Goal: Information Seeking & Learning: Compare options

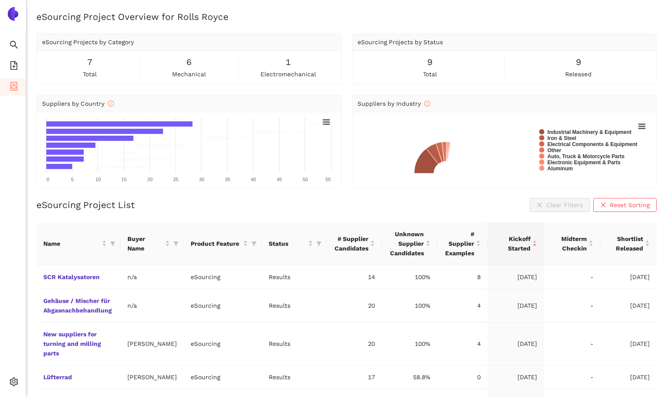
scroll to position [57, 0]
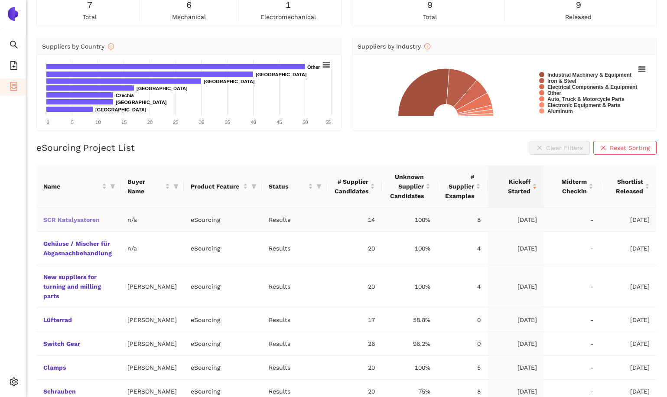
click at [0, 0] on link "SCR Katalysatoren" at bounding box center [0, 0] width 0 height 0
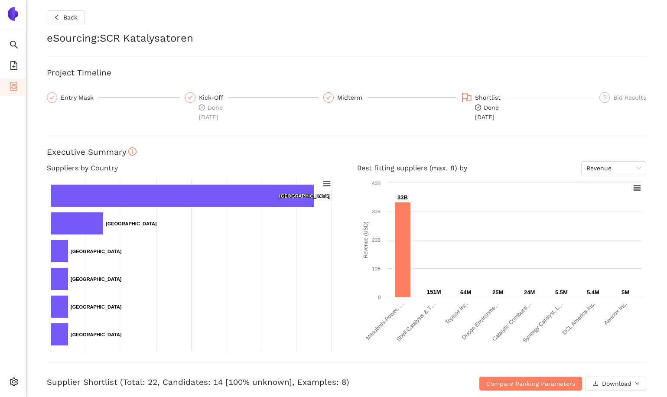
click at [554, 42] on h2 "eSourcing : SCR Katalysatoren" at bounding box center [346, 38] width 599 height 15
drag, startPoint x: 155, startPoint y: 380, endPoint x: 144, endPoint y: 382, distance: 10.9
click at [144, 382] on h3 "Supplier Shortlist (Total: 22, Candidates: 14 [100% unknown], Examples: 8)" at bounding box center [246, 381] width 399 height 11
click at [36, 203] on div "Back eSourcing : SCR Katalysatoren Project Timeline Entry Mask Kick-Off Done [D…" at bounding box center [346, 198] width 641 height 397
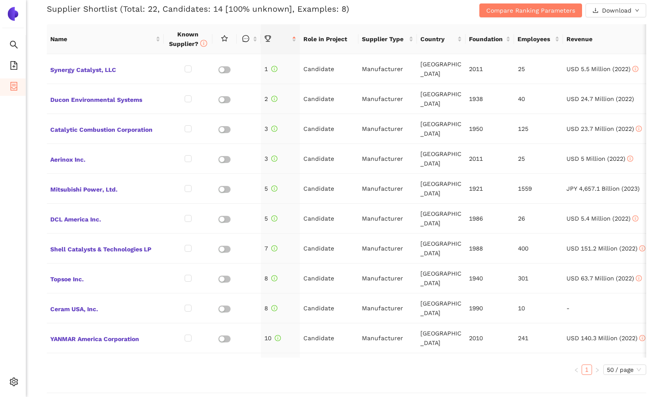
scroll to position [372, 0]
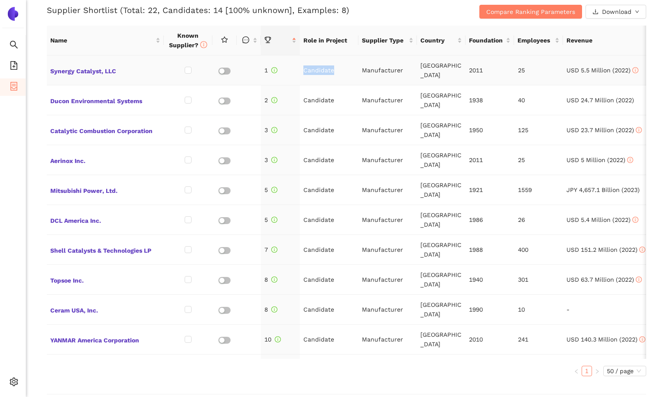
drag, startPoint x: 304, startPoint y: 70, endPoint x: 335, endPoint y: 69, distance: 31.2
click at [335, 69] on td "Candidate" at bounding box center [329, 70] width 58 height 30
click at [332, 79] on td "Candidate" at bounding box center [329, 70] width 58 height 30
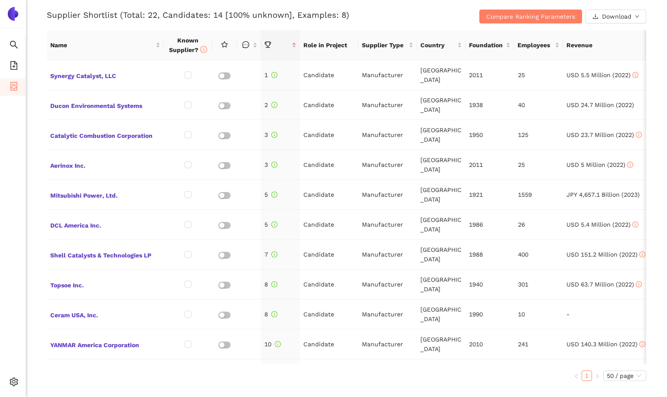
scroll to position [366, 0]
click at [189, 76] on input "checkbox" at bounding box center [187, 75] width 7 height 7
drag, startPoint x: 245, startPoint y: 16, endPoint x: 226, endPoint y: 16, distance: 19.5
click at [226, 16] on h3 "Supplier Shortlist (Total: 22, Candidates: 14 [92.9% unknown], Examples: 8)" at bounding box center [246, 15] width 399 height 11
click at [189, 75] on input "checkbox" at bounding box center [187, 75] width 7 height 7
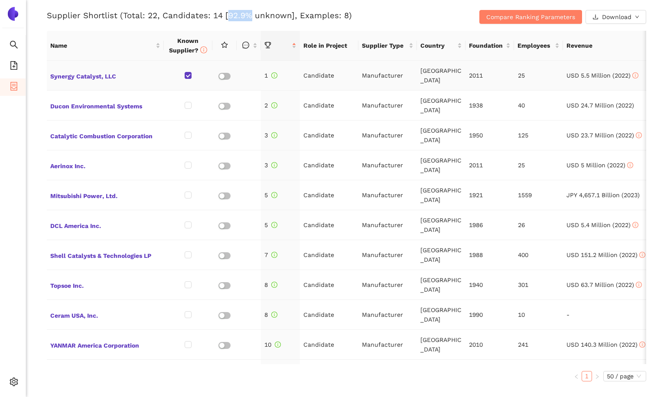
checkbox input "false"
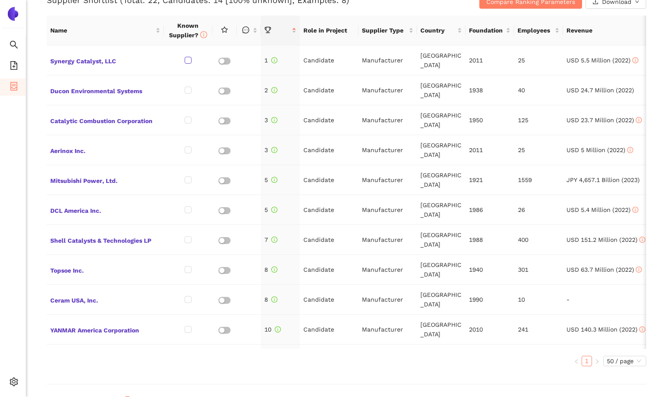
scroll to position [383, 0]
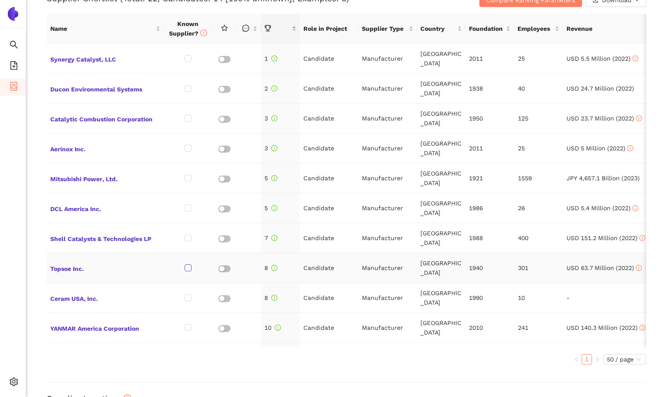
click at [186, 268] on input "checkbox" at bounding box center [187, 267] width 7 height 7
checkbox input "true"
click at [188, 299] on input "checkbox" at bounding box center [187, 297] width 7 height 7
checkbox input "true"
click at [190, 207] on input "checkbox" at bounding box center [187, 207] width 7 height 7
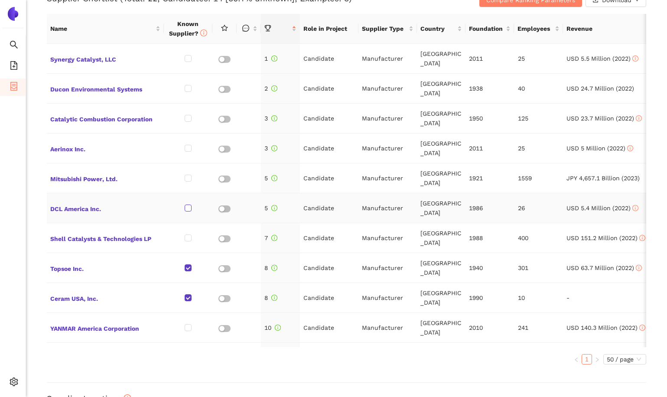
checkbox input "true"
click at [190, 238] on input "checkbox" at bounding box center [187, 237] width 7 height 7
checkbox input "true"
click at [185, 179] on input "checkbox" at bounding box center [187, 178] width 7 height 7
checkbox input "true"
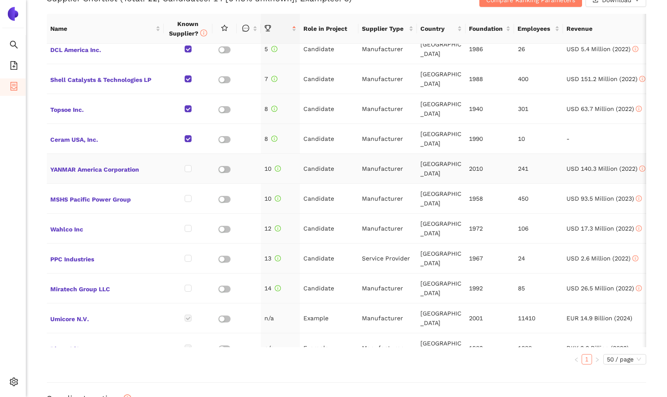
scroll to position [162, 0]
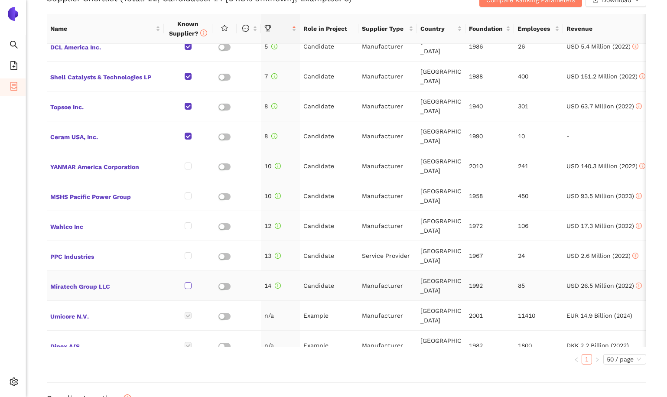
click at [188, 286] on input "checkbox" at bounding box center [187, 285] width 7 height 7
checkbox input "true"
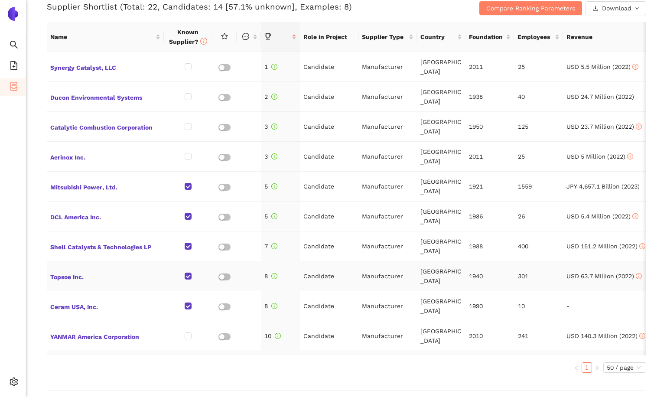
scroll to position [372, 0]
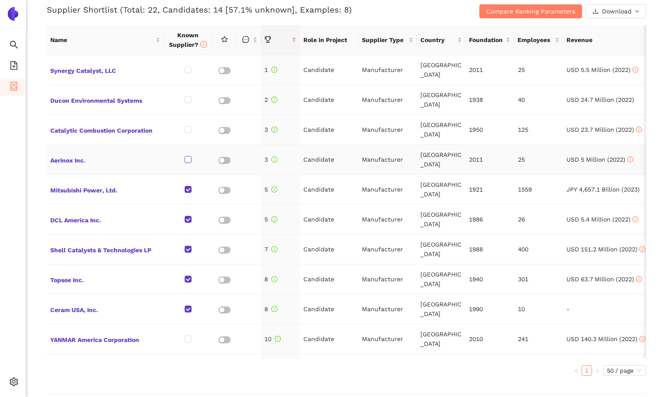
click at [186, 163] on label at bounding box center [187, 160] width 7 height 10
click at [186, 163] on input "checkbox" at bounding box center [187, 159] width 7 height 7
checkbox input "true"
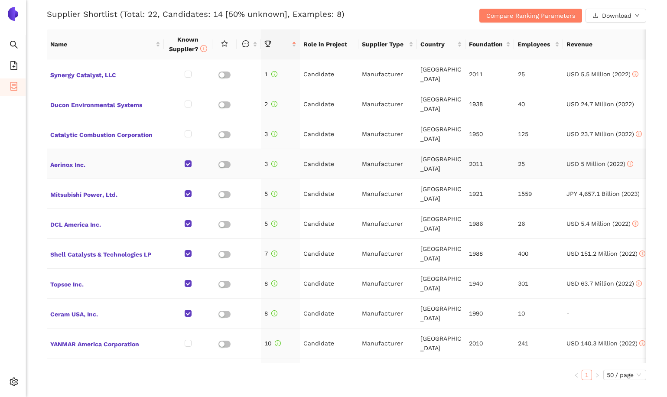
scroll to position [365, 0]
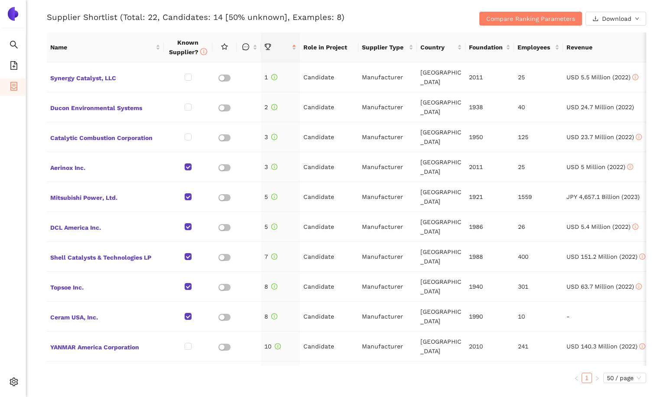
click at [39, 156] on div "Back eSourcing : SCR Katalysatoren Project Timeline Entry Mask Kick-Off Done [D…" at bounding box center [346, 198] width 641 height 397
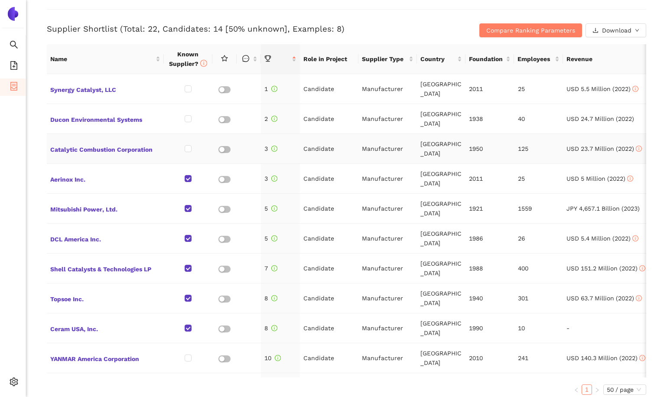
scroll to position [353, 0]
click at [418, 16] on div "Supplier Shortlist (Total: 22, Candidates: 14 [50% unknown], Examples: 8) Compa…" at bounding box center [346, 24] width 599 height 28
click at [487, 28] on span "Compare Ranking Parameters" at bounding box center [530, 31] width 89 height 10
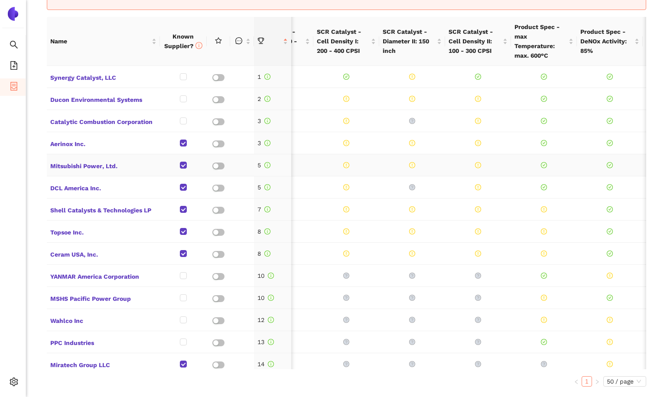
scroll to position [0, 0]
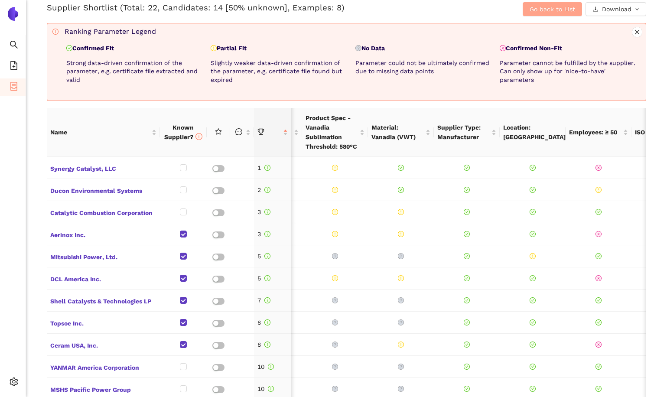
click at [528, 14] on button "Go back to List" at bounding box center [551, 9] width 59 height 14
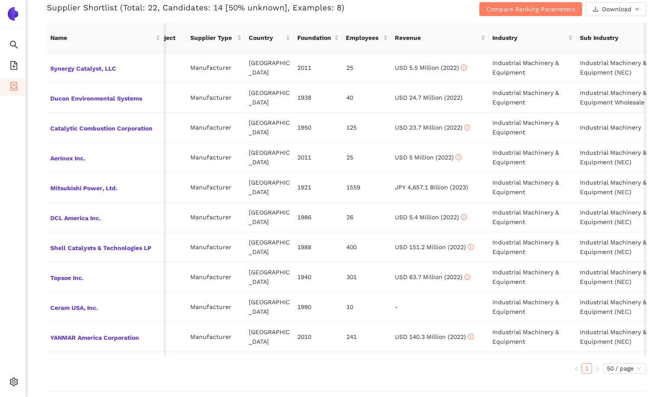
click at [392, 5] on h3 "Supplier Shortlist (Total: 22, Candidates: 14 [50% unknown], Examples: 8)" at bounding box center [246, 7] width 399 height 11
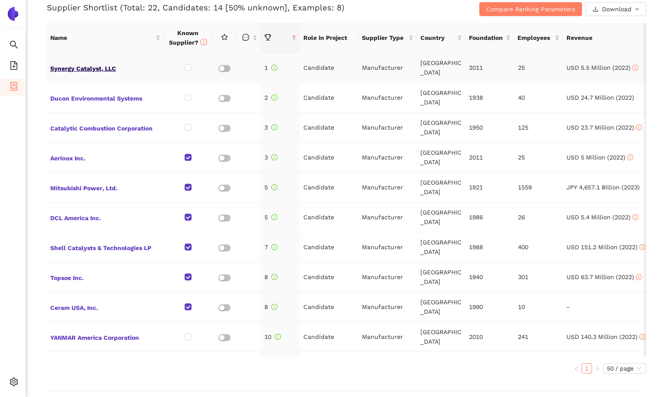
click at [97, 69] on span "Synergy Catalyst, LLC" at bounding box center [105, 67] width 110 height 11
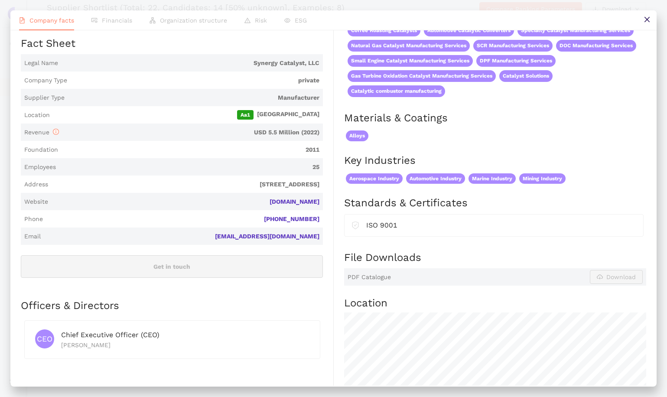
click at [341, 239] on div "Products Group products Other (14) High-Performance OEM Catalytic Converters Ca…" at bounding box center [489, 256] width 312 height 565
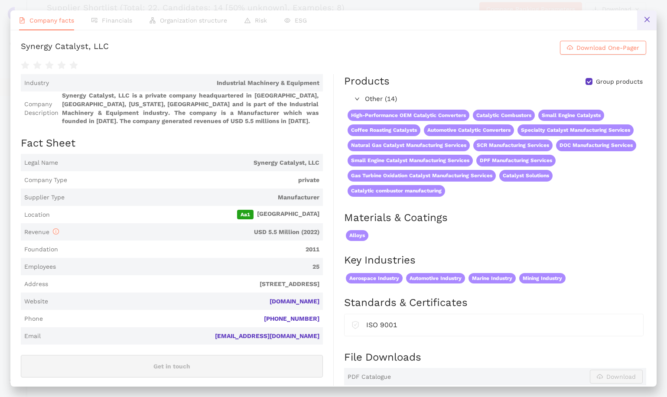
click at [644, 18] on icon "close" at bounding box center [646, 19] width 7 height 7
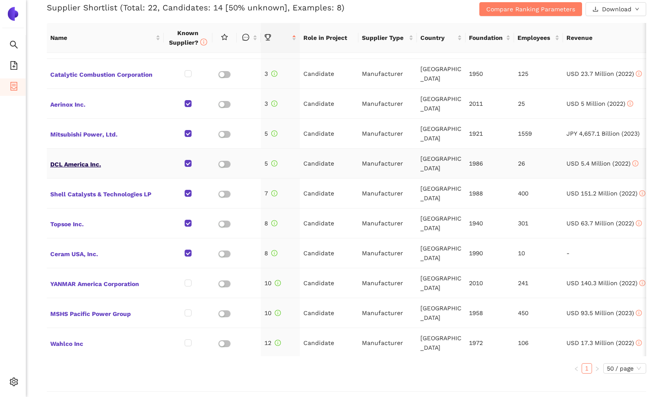
scroll to position [59, 0]
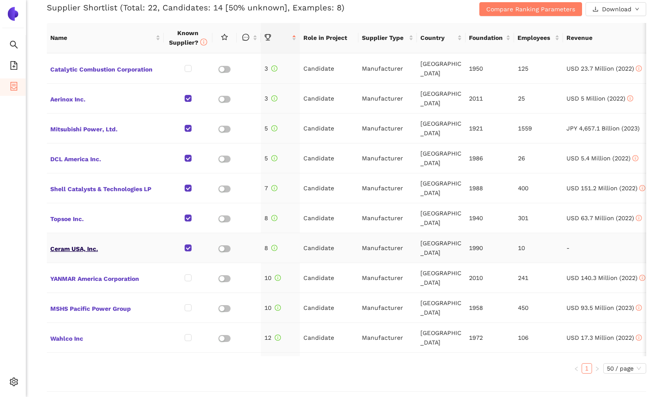
click at [79, 251] on span "Ceram USA, Inc." at bounding box center [105, 247] width 110 height 11
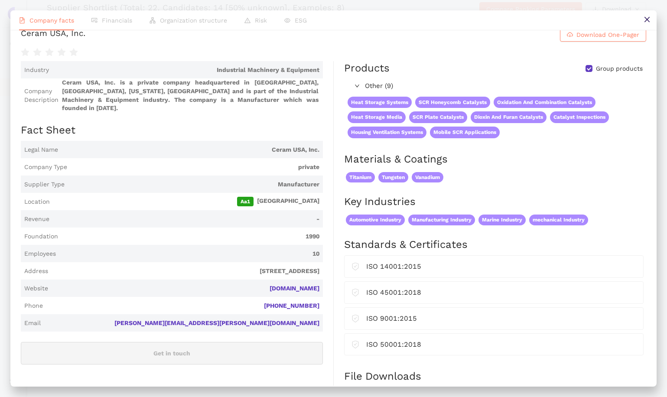
scroll to position [0, 0]
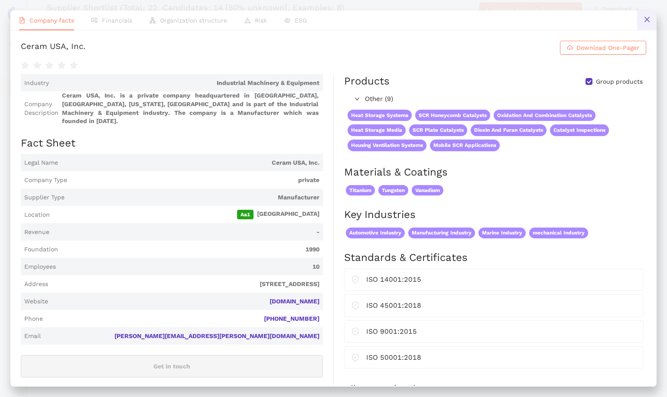
click at [648, 15] on button at bounding box center [646, 19] width 19 height 19
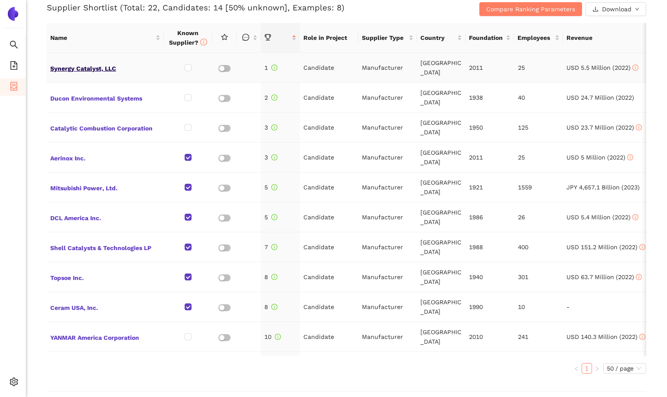
click at [82, 66] on span "Synergy Catalyst, LLC" at bounding box center [105, 67] width 110 height 11
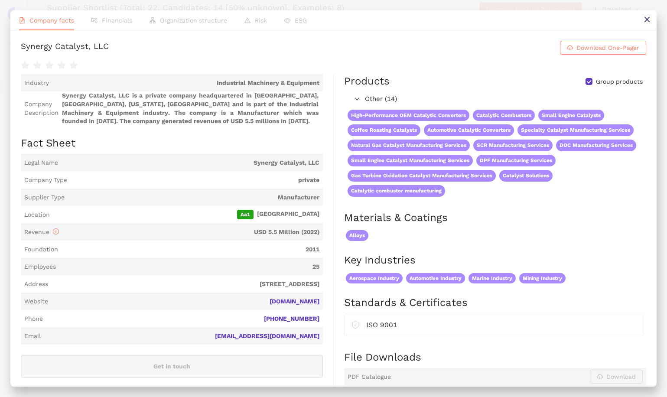
scroll to position [374, 0]
click at [628, 28] on ul "Company facts Financials Organization structure Risk ESG" at bounding box center [333, 20] width 646 height 20
click at [644, 30] on div "Synergy Catalyst, LLC Download One-Pager Industry Industrial Machinery & Equipm…" at bounding box center [333, 207] width 646 height 355
click at [646, 23] on icon "close" at bounding box center [646, 19] width 7 height 7
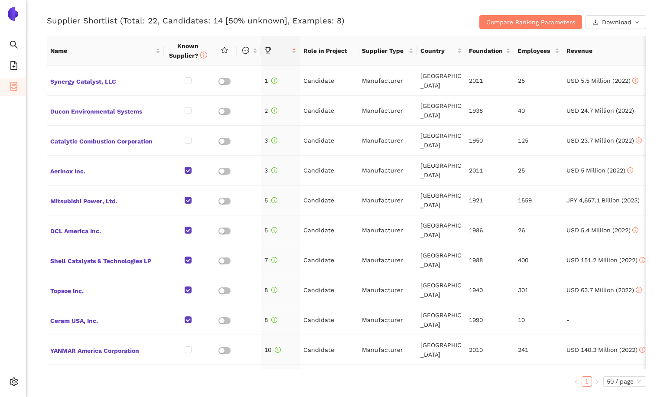
scroll to position [360, 0]
click at [62, 84] on span "Synergy Catalyst, LLC" at bounding box center [105, 81] width 110 height 11
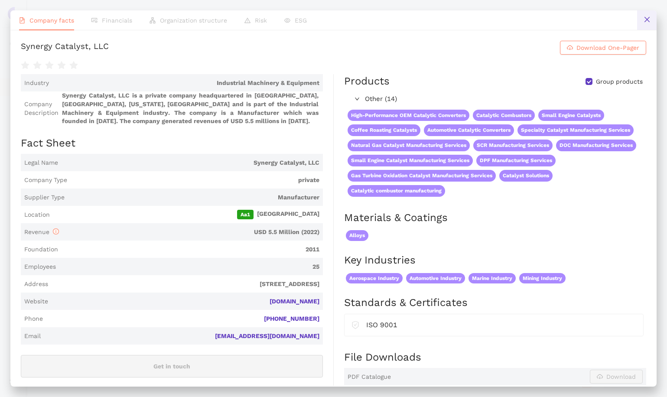
click at [648, 21] on icon "close" at bounding box center [646, 19] width 7 height 7
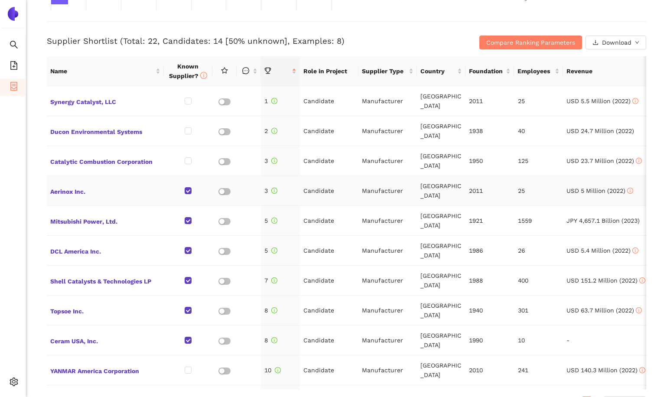
scroll to position [339, 0]
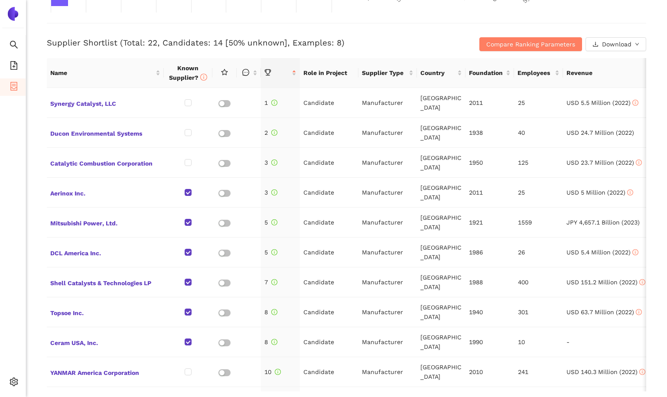
click at [413, 35] on div "Supplier Shortlist (Total: 22, Candidates: 14 [50% unknown], Examples: 8) Compa…" at bounding box center [346, 37] width 599 height 28
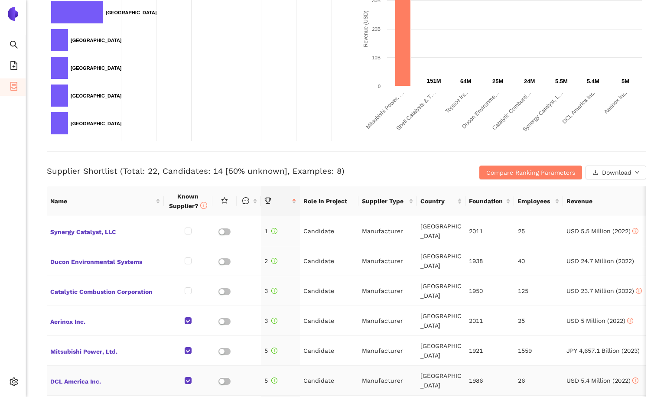
scroll to position [204, 0]
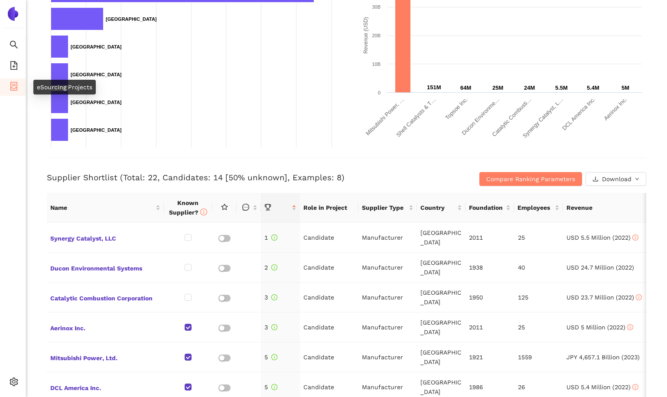
click icon "container"
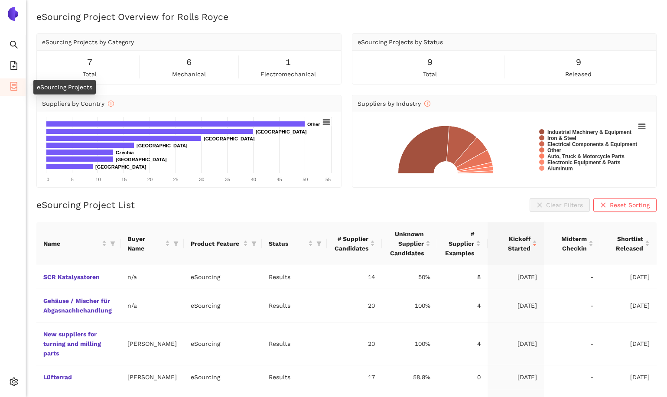
click icon "container"
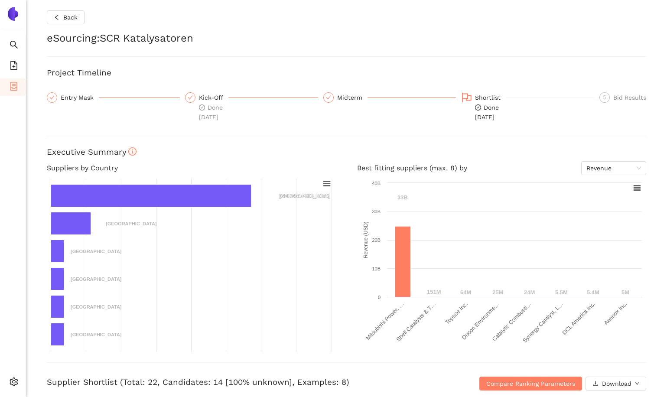
click at [17, 83] on icon "container" at bounding box center [14, 86] width 9 height 9
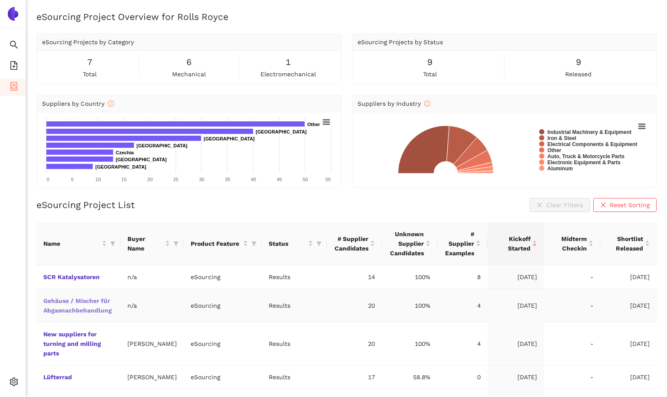
click at [0, 0] on link "Gehäuse / Mischer für Abgasnachbehandlung" at bounding box center [0, 0] width 0 height 0
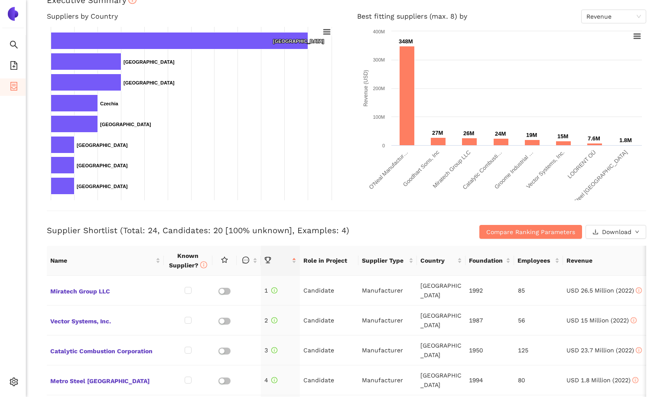
scroll to position [311, 0]
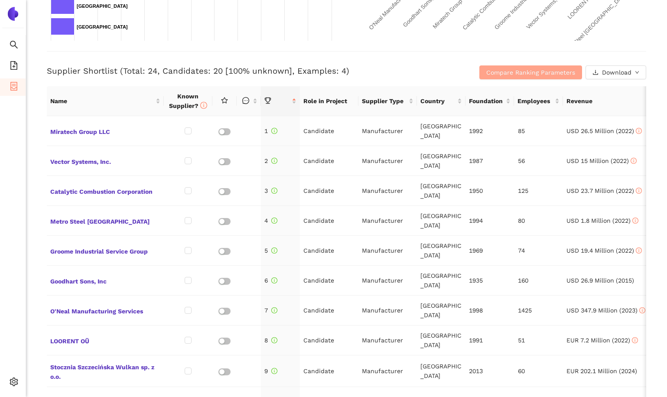
click at [494, 69] on span "Compare Ranking Parameters" at bounding box center [530, 73] width 89 height 10
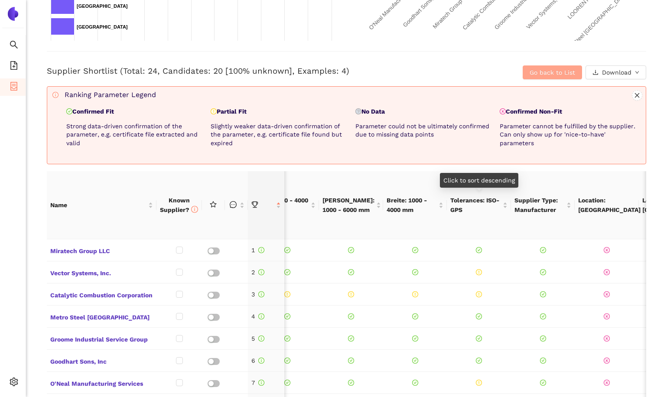
scroll to position [0, 0]
click at [564, 72] on span "Go back to List" at bounding box center [551, 73] width 45 height 10
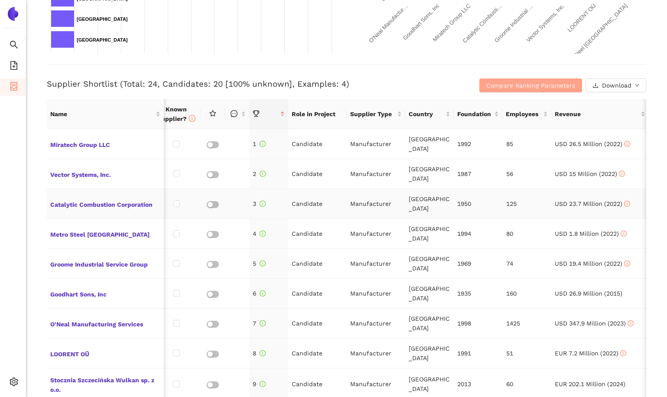
scroll to position [0, 9]
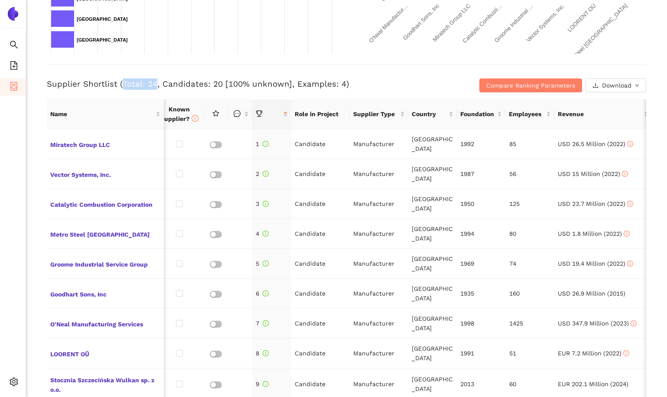
drag, startPoint x: 121, startPoint y: 84, endPoint x: 152, endPoint y: 84, distance: 31.6
click at [152, 84] on h3 "Supplier Shortlist (Total: 24, Candidates: 20 [100% unknown], Examples: 4)" at bounding box center [246, 83] width 399 height 11
drag, startPoint x: 159, startPoint y: 84, endPoint x: 218, endPoint y: 83, distance: 58.9
click at [218, 83] on h3 "Supplier Shortlist (Total: 24, Candidates: 20 [100% unknown], Examples: 4)" at bounding box center [246, 83] width 399 height 11
drag, startPoint x: 291, startPoint y: 82, endPoint x: 339, endPoint y: 83, distance: 47.2
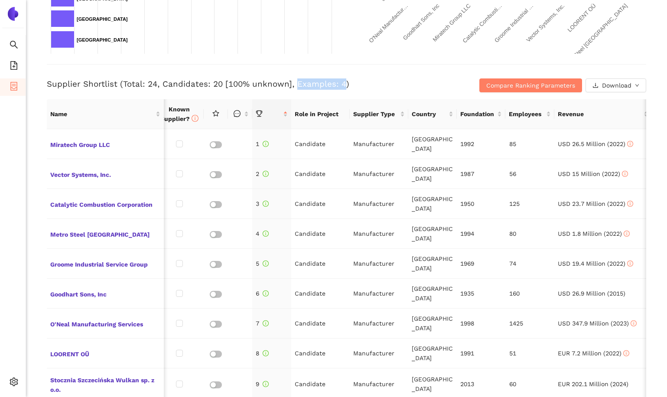
click at [339, 83] on h3 "Supplier Shortlist (Total: 24, Candidates: 20 [100% unknown], Examples: 4)" at bounding box center [246, 83] width 399 height 11
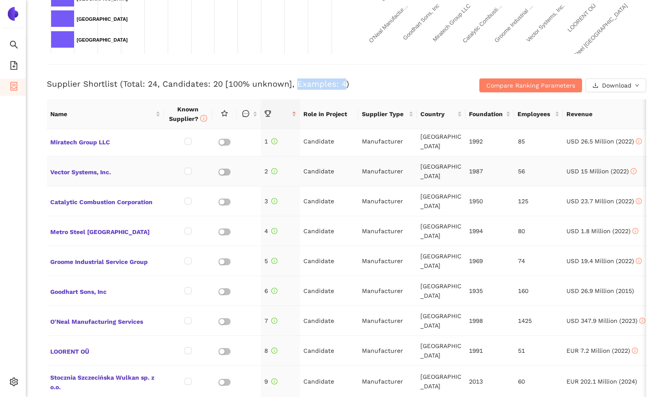
scroll to position [0, 0]
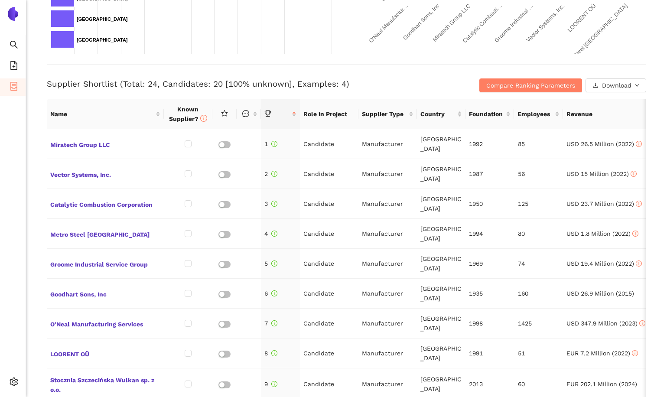
click at [354, 71] on div "Supplier Shortlist (Total: 24, Candidates: 20 [100% unknown], Examples: 4) Comp…" at bounding box center [346, 78] width 599 height 28
drag, startPoint x: 306, startPoint y: 112, endPoint x: 332, endPoint y: 112, distance: 26.0
click at [332, 112] on th "Role in Project" at bounding box center [329, 114] width 58 height 30
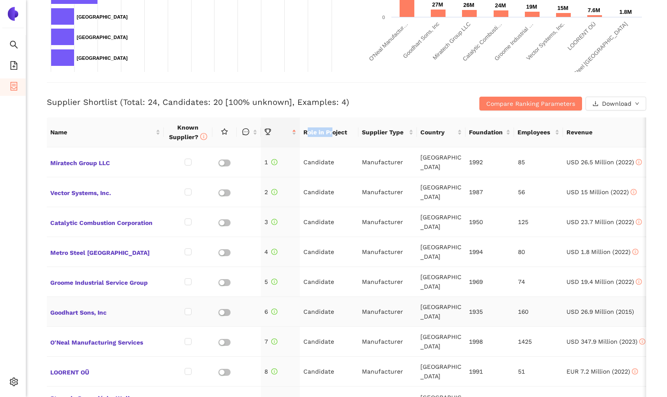
scroll to position [270, 0]
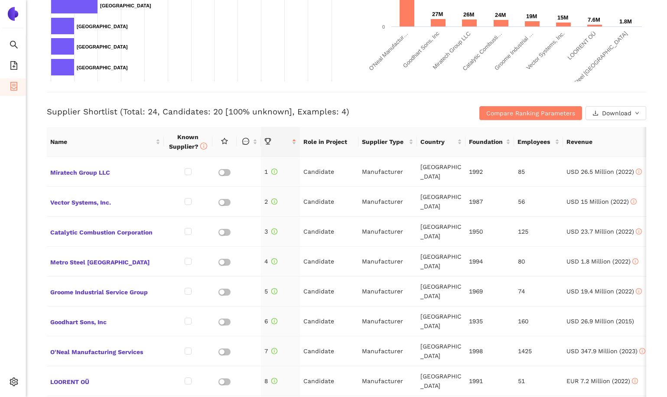
click at [372, 103] on div "Supplier Shortlist (Total: 24, Candidates: 20 [100% unknown], Examples: 4) Comp…" at bounding box center [346, 106] width 599 height 28
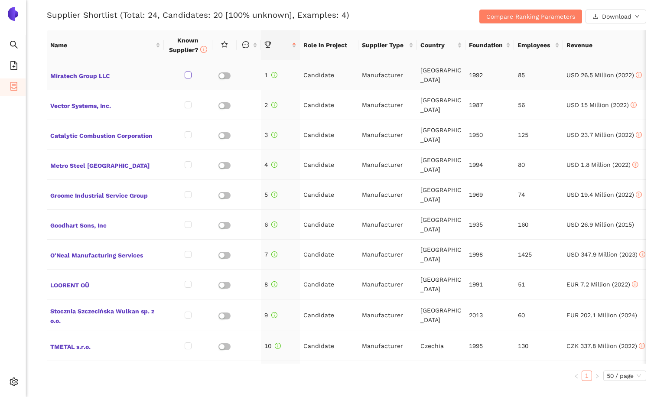
click at [189, 75] on input "checkbox" at bounding box center [187, 74] width 7 height 7
drag, startPoint x: 225, startPoint y: 14, endPoint x: 241, endPoint y: 13, distance: 16.0
click at [241, 13] on h3 "Supplier Shortlist (Total: 24, Candidates: 20 [95% unknown], Examples: 4)" at bounding box center [246, 15] width 399 height 11
click at [188, 73] on input "checkbox" at bounding box center [187, 74] width 7 height 7
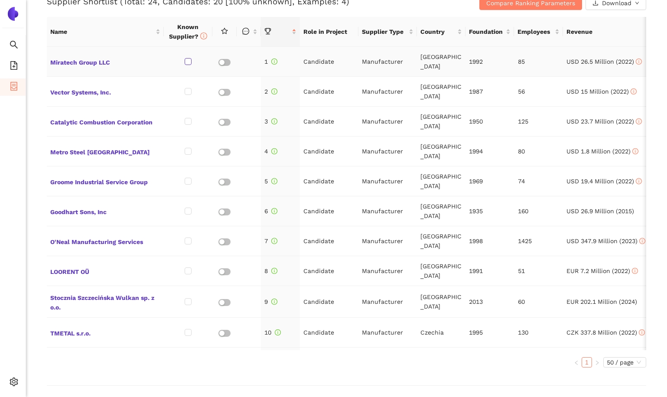
click at [188, 61] on input "checkbox" at bounding box center [187, 61] width 7 height 7
checkbox input "true"
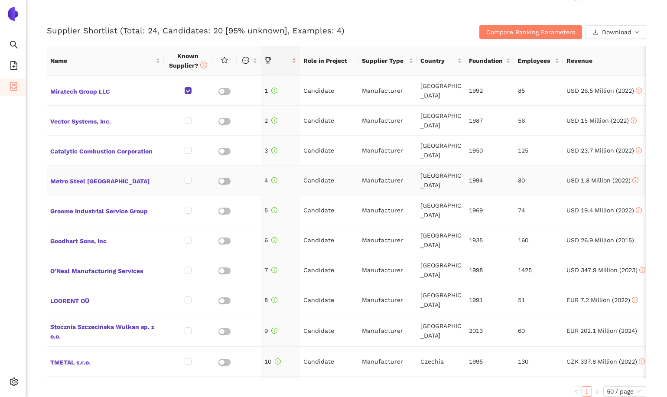
scroll to position [352, 0]
click at [494, 35] on span "Compare Ranking Parameters" at bounding box center [530, 31] width 89 height 10
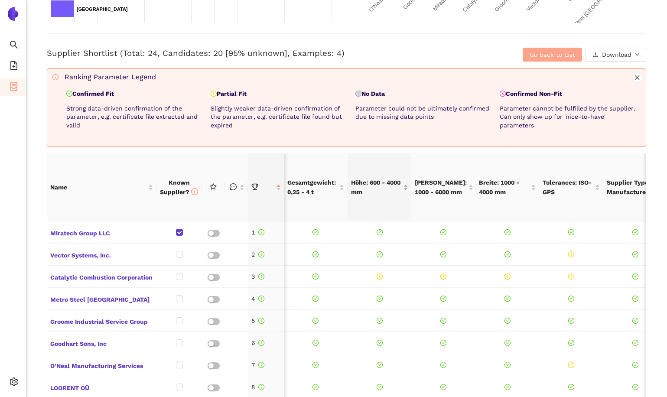
scroll to position [322, 0]
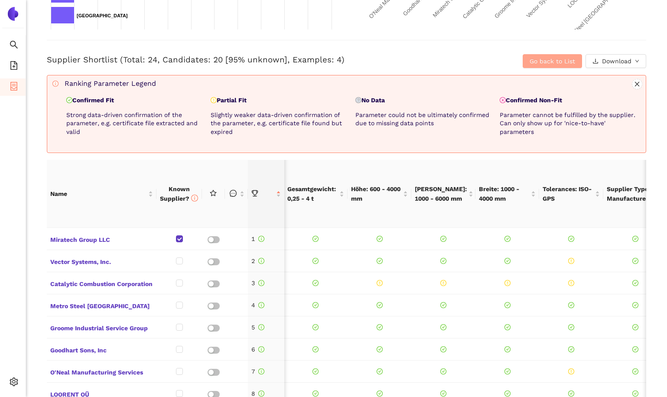
click at [525, 63] on button "Go back to List" at bounding box center [551, 61] width 59 height 14
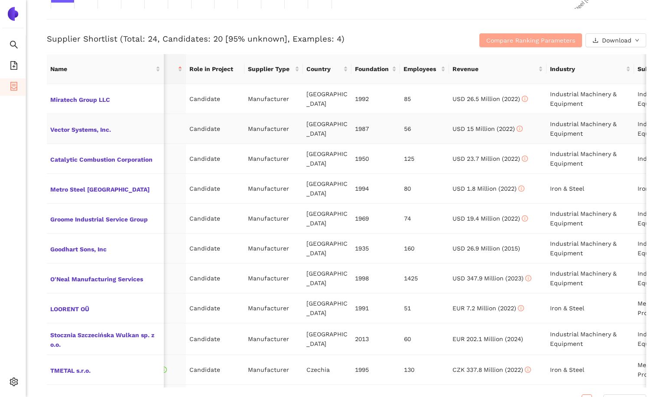
scroll to position [0, 22]
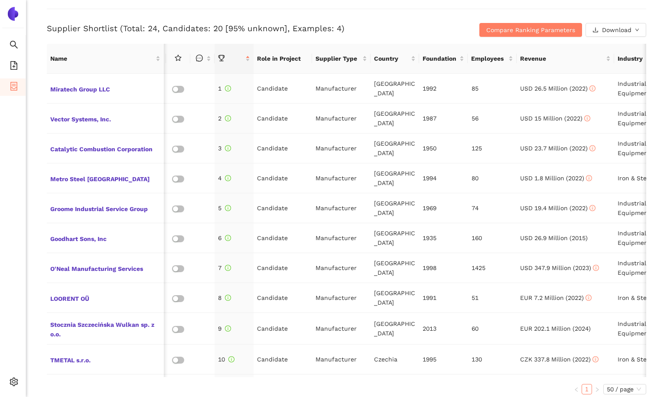
click at [448, 27] on div "Compare Ranking Parameters Download" at bounding box center [546, 30] width 200 height 14
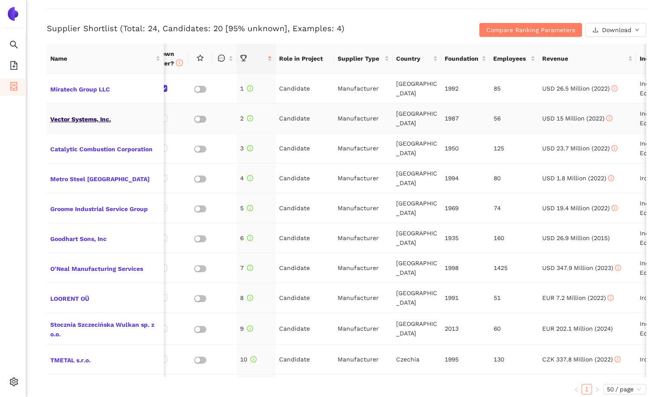
click at [107, 118] on span "Vector Systems, Inc." at bounding box center [105, 118] width 110 height 11
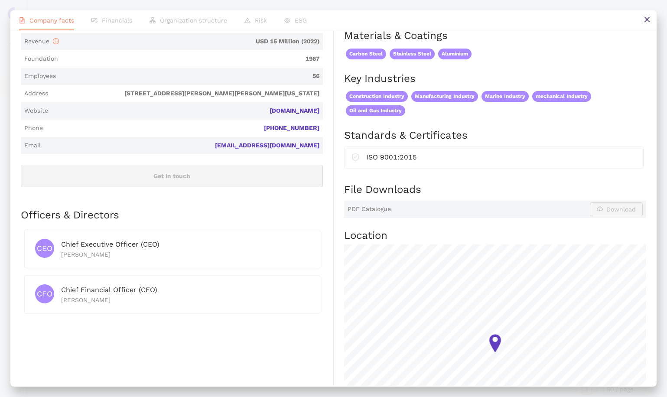
scroll to position [0, 0]
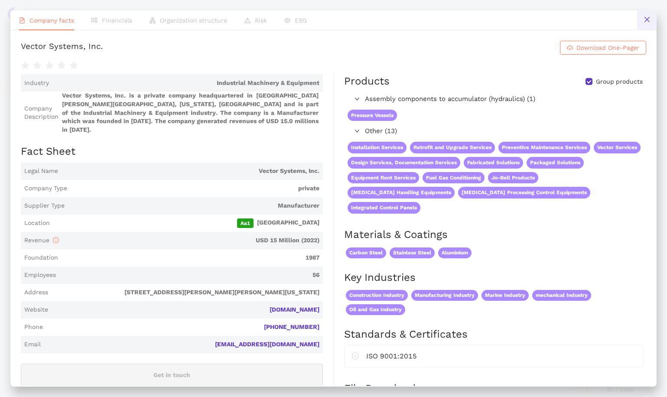
click at [640, 24] on button at bounding box center [646, 19] width 19 height 19
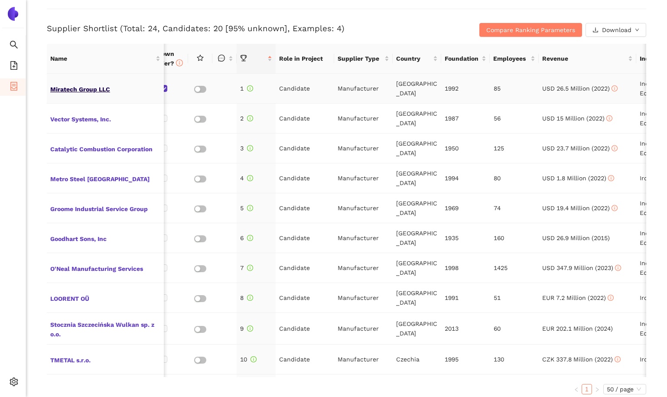
click at [73, 91] on span "Miratech Group LLC" at bounding box center [105, 88] width 110 height 11
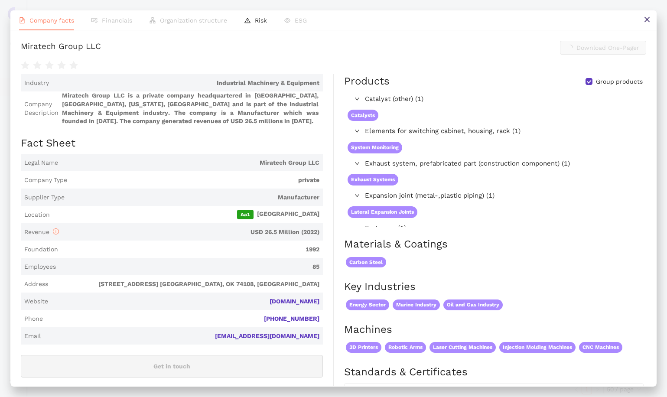
scroll to position [353, 0]
click at [639, 15] on button at bounding box center [646, 19] width 19 height 19
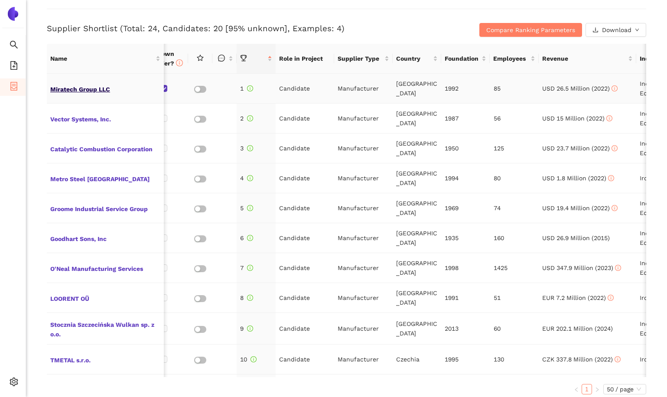
click at [76, 91] on span "Miratech Group LLC" at bounding box center [105, 88] width 110 height 11
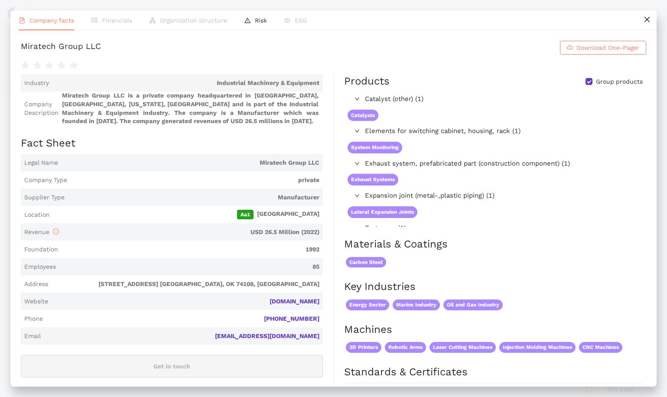
scroll to position [410, 0]
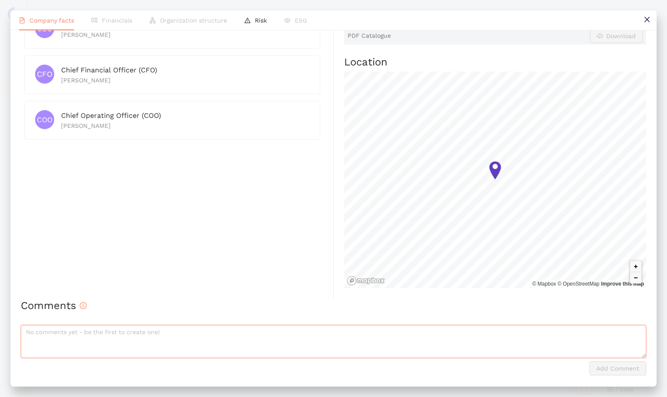
click at [59, 338] on textarea at bounding box center [333, 341] width 625 height 33
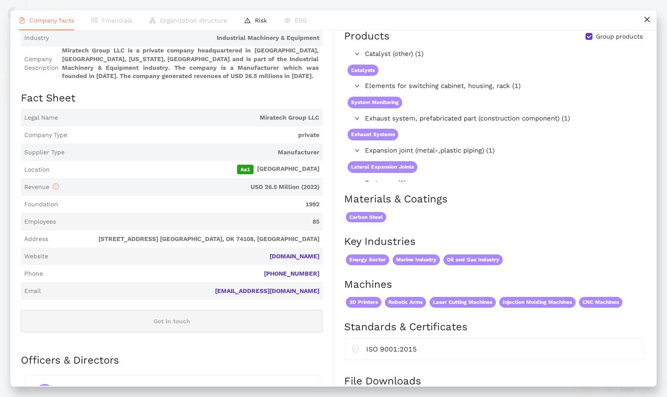
scroll to position [0, 0]
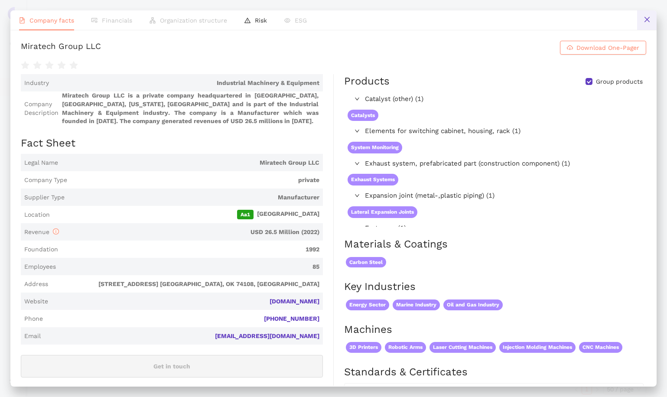
click at [641, 15] on button at bounding box center [646, 19] width 19 height 19
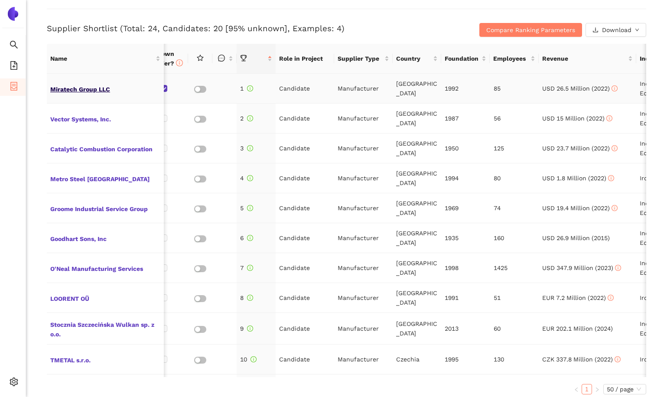
click at [95, 90] on span "Miratech Group LLC" at bounding box center [105, 88] width 110 height 11
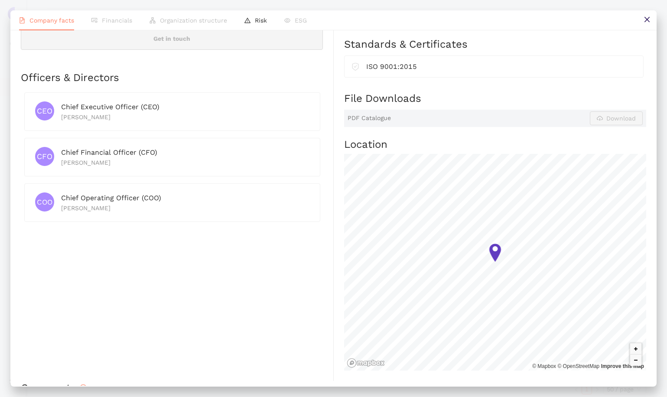
scroll to position [410, 0]
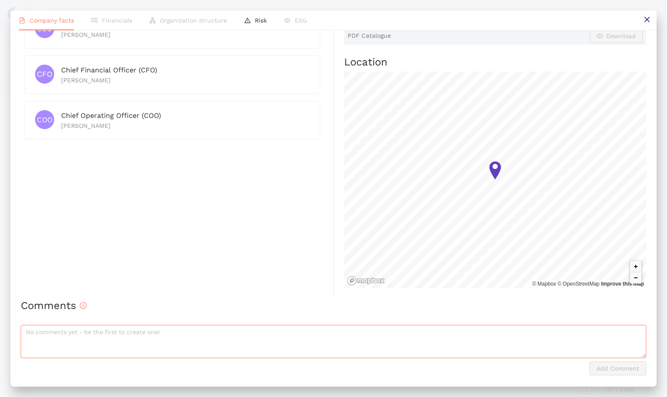
click at [75, 333] on textarea at bounding box center [333, 341] width 625 height 33
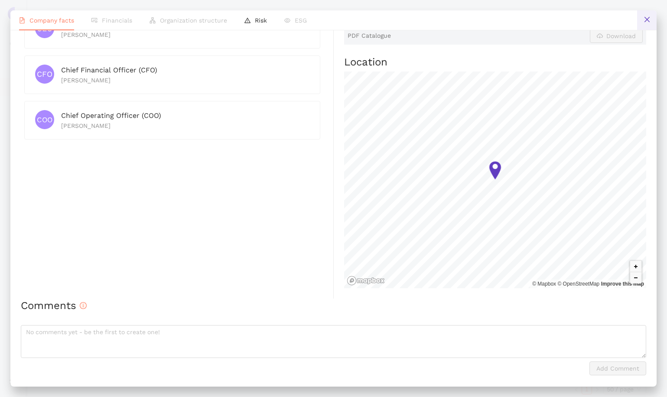
click at [651, 25] on button at bounding box center [646, 19] width 19 height 19
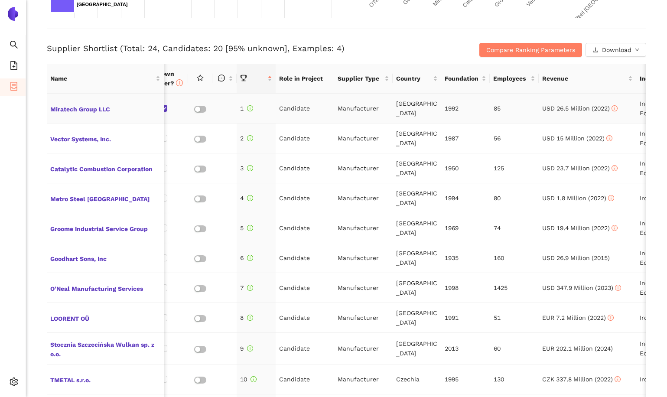
scroll to position [326, 0]
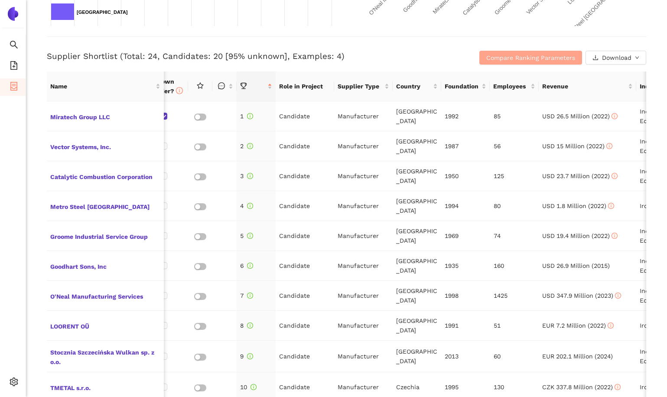
click at [493, 57] on span "Compare Ranking Parameters" at bounding box center [530, 58] width 89 height 10
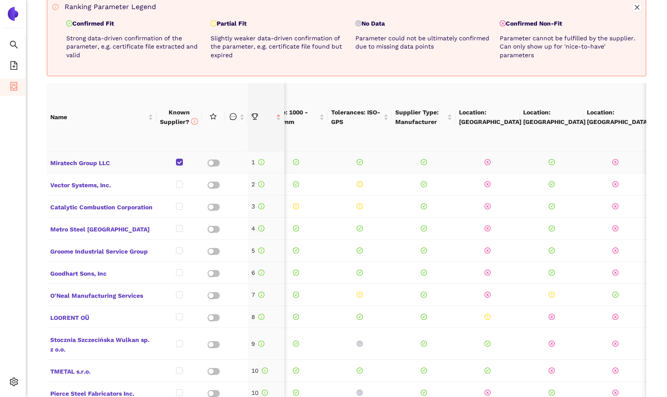
scroll to position [0, 825]
